Goal: Information Seeking & Learning: Understand process/instructions

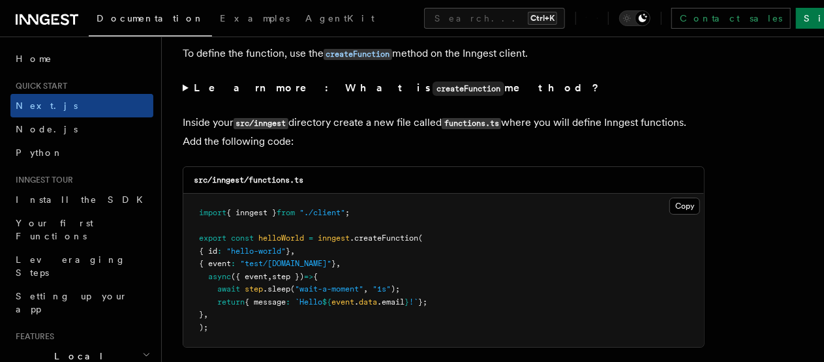
click at [507, 84] on summary "Learn more: What is createFunction method?" at bounding box center [444, 88] width 522 height 19
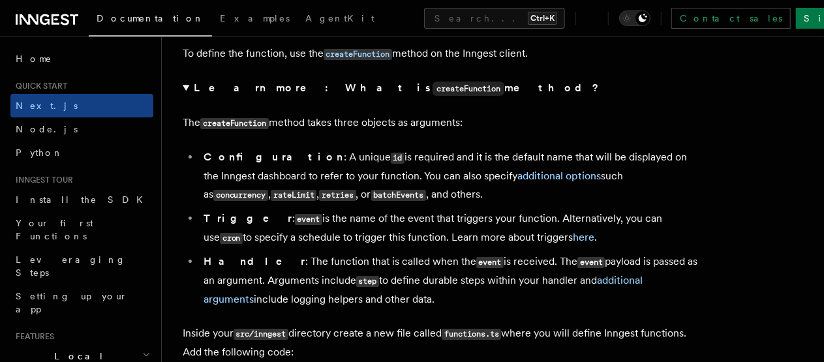
click at [507, 84] on summary "Learn more: What is createFunction method?" at bounding box center [444, 88] width 522 height 19
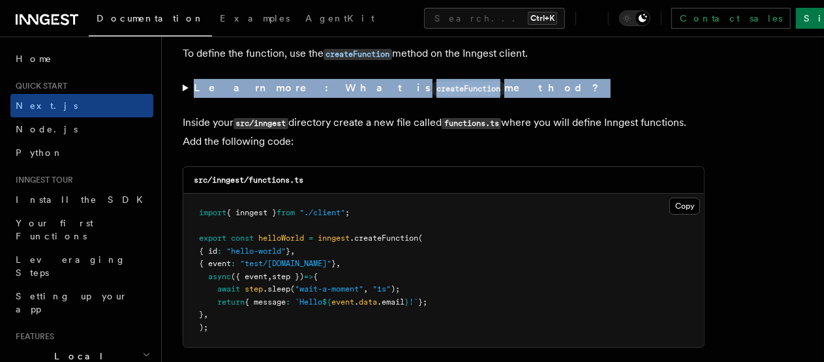
click at [507, 84] on summary "Learn more: What is createFunction method?" at bounding box center [444, 88] width 522 height 19
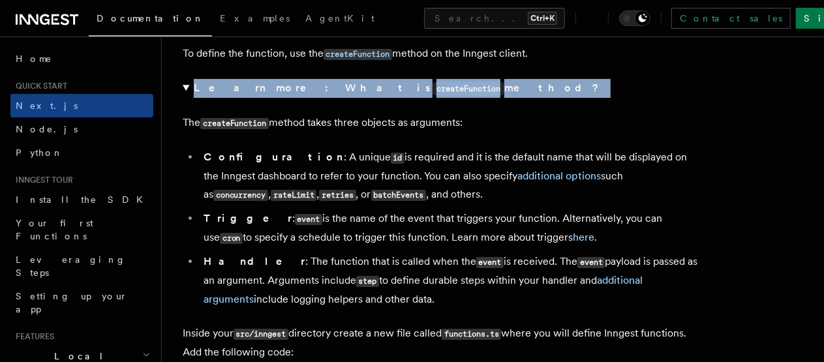
click at [507, 84] on summary "Learn more: What is createFunction method?" at bounding box center [444, 88] width 522 height 19
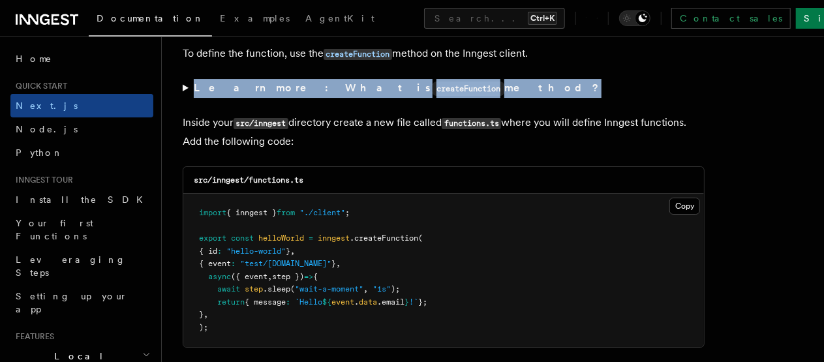
click at [507, 84] on summary "Learn more: What is createFunction method?" at bounding box center [444, 88] width 522 height 19
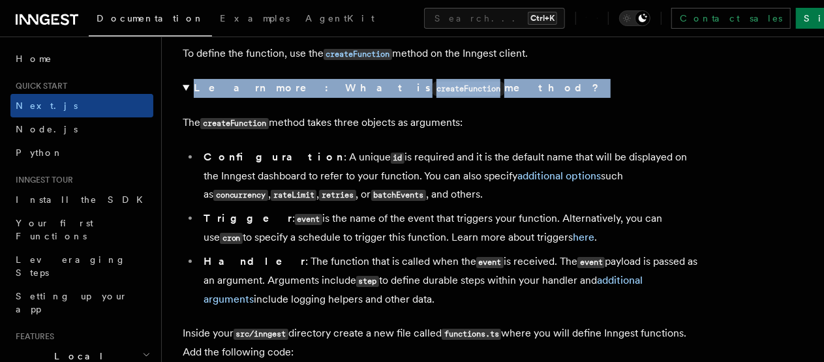
click at [507, 84] on summary "Learn more: What is createFunction method?" at bounding box center [444, 88] width 522 height 19
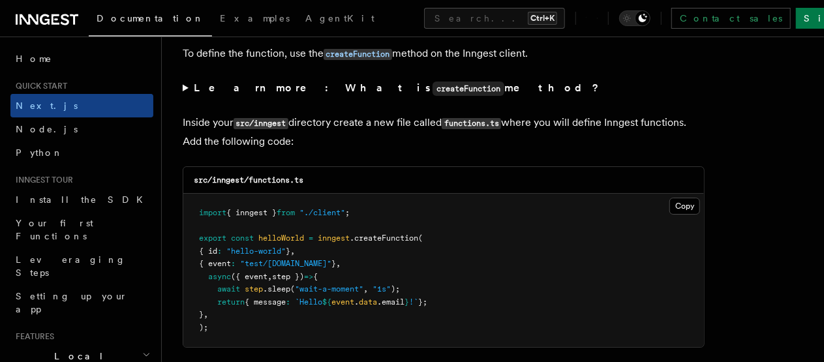
click at [510, 120] on p "Inside your src/inngest directory create a new file called functions.ts where y…" at bounding box center [444, 132] width 522 height 37
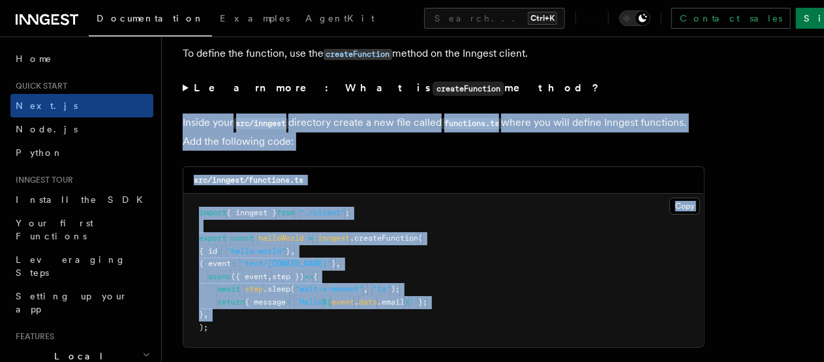
drag, startPoint x: 510, startPoint y: 120, endPoint x: 446, endPoint y: 318, distance: 208.1
click at [493, 124] on code "functions.ts" at bounding box center [471, 123] width 59 height 11
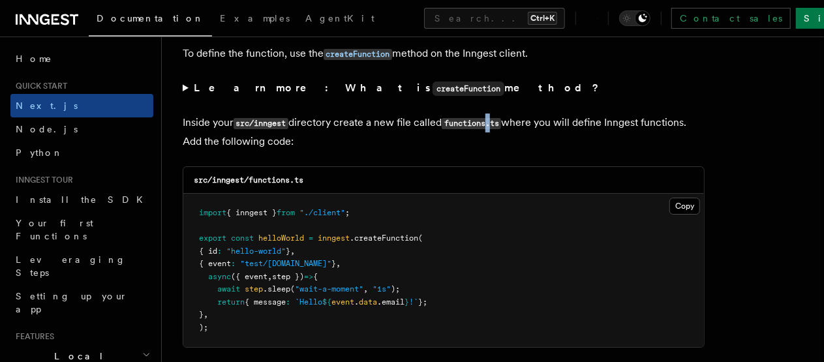
click at [493, 124] on code "functions.ts" at bounding box center [471, 123] width 59 height 11
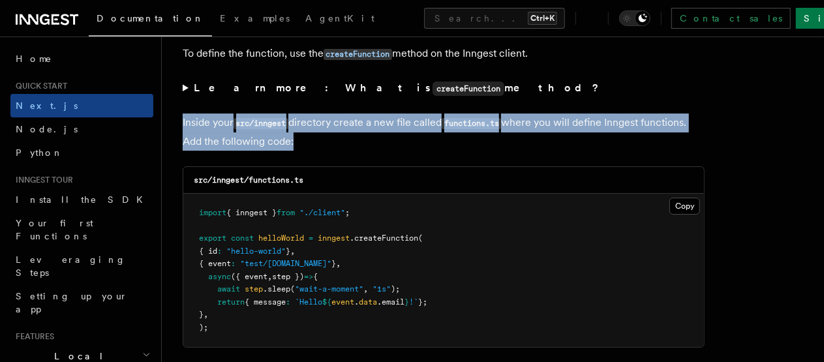
click at [493, 124] on code "functions.ts" at bounding box center [471, 123] width 59 height 11
